Goal: Task Accomplishment & Management: Manage account settings

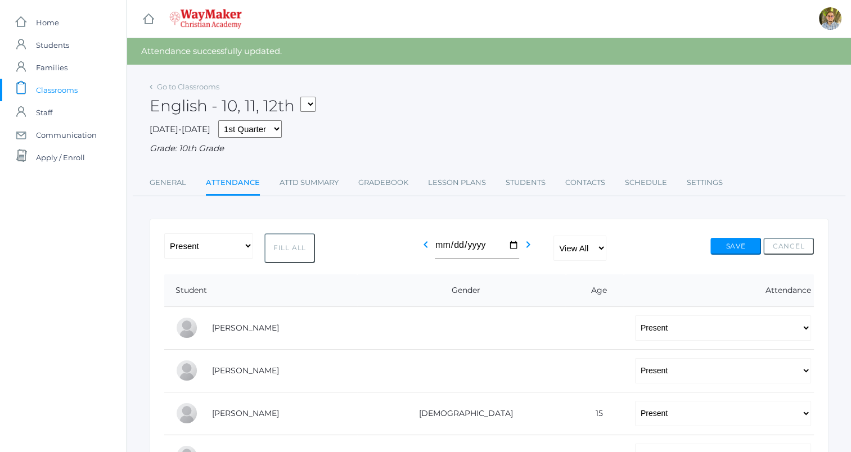
click at [59, 89] on span "Classrooms" at bounding box center [57, 90] width 42 height 22
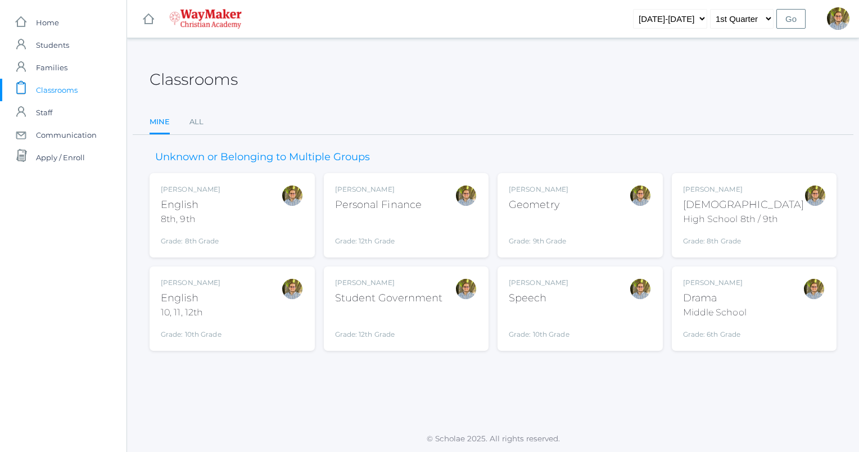
click at [602, 229] on div "[PERSON_NAME] Geometry Grade: 9th Grade GEOM" at bounding box center [580, 215] width 143 height 62
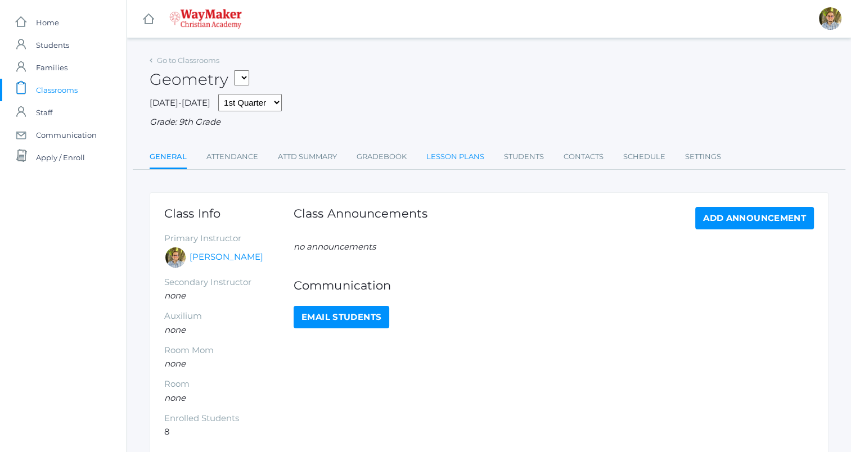
click at [454, 164] on link "Lesson Plans" at bounding box center [455, 157] width 58 height 22
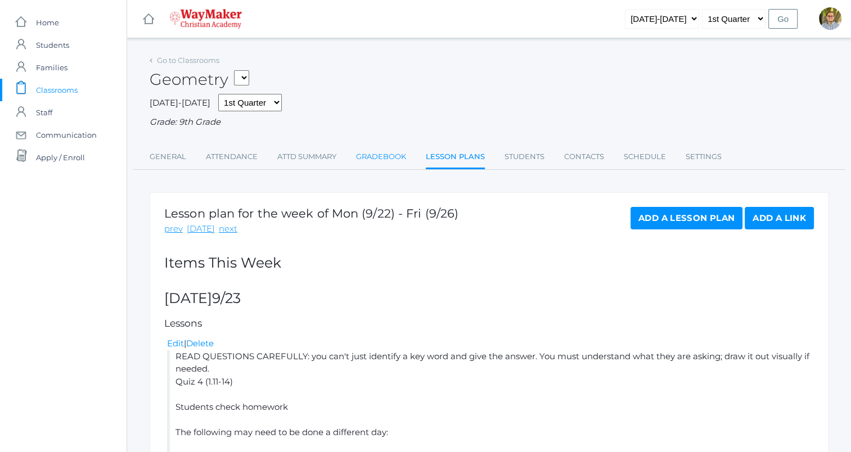
click at [373, 160] on link "Gradebook" at bounding box center [381, 157] width 50 height 22
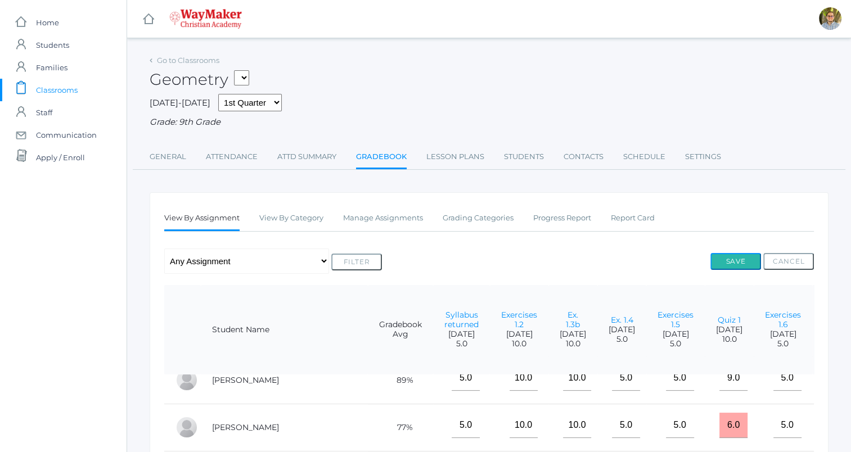
click at [729, 263] on button "Save" at bounding box center [735, 261] width 51 height 17
